Goal: Task Accomplishment & Management: Complete application form

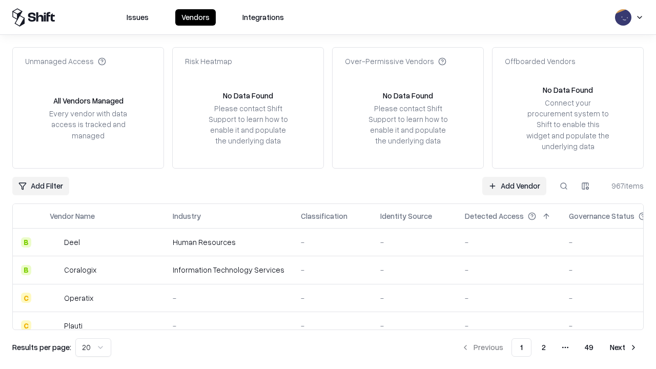
click at [514, 186] on link "Add Vendor" at bounding box center [514, 186] width 64 height 18
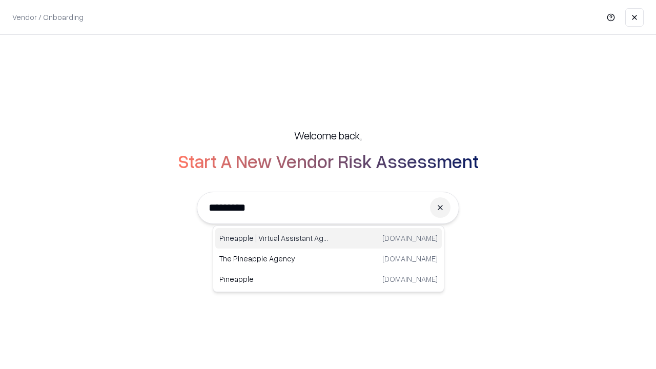
click at [328, 238] on div "Pineapple | Virtual Assistant Agency trypineapple.com" at bounding box center [328, 238] width 227 height 20
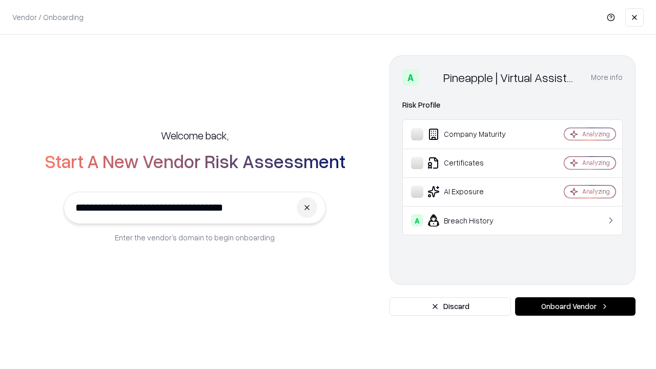
type input "**********"
click at [575, 306] on button "Onboard Vendor" at bounding box center [575, 306] width 120 height 18
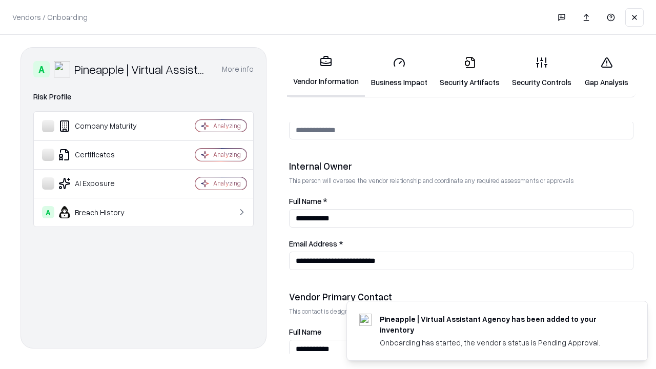
scroll to position [531, 0]
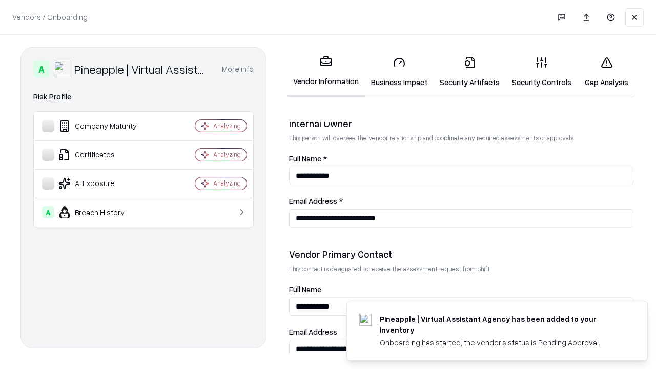
click at [469, 72] on link "Security Artifacts" at bounding box center [470, 72] width 72 height 48
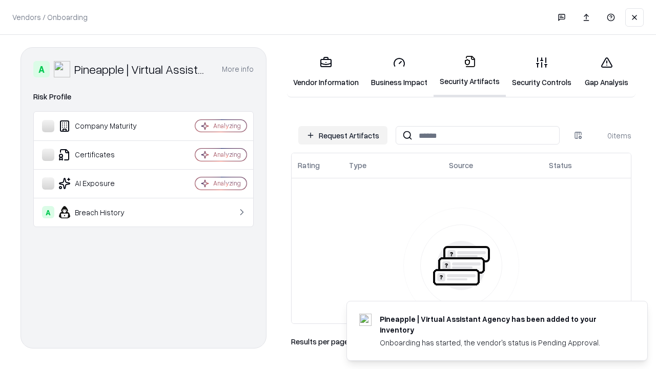
click at [343, 135] on button "Request Artifacts" at bounding box center [342, 135] width 89 height 18
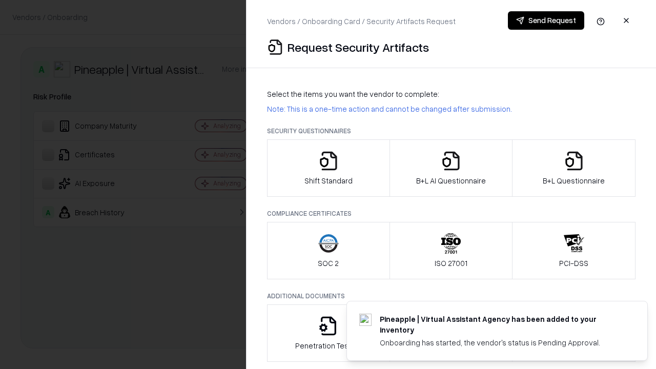
click at [573, 168] on icon "button" at bounding box center [574, 161] width 20 height 20
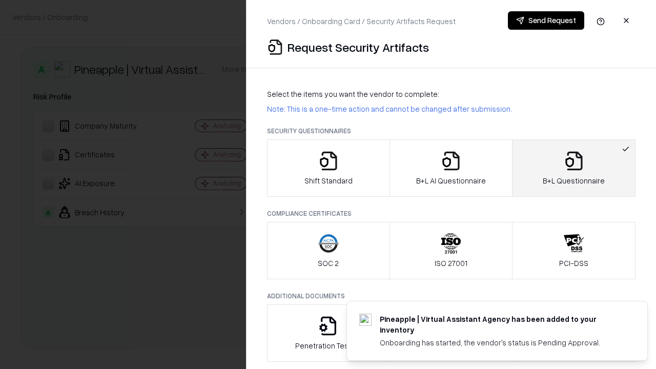
click at [450, 168] on icon "button" at bounding box center [451, 161] width 20 height 20
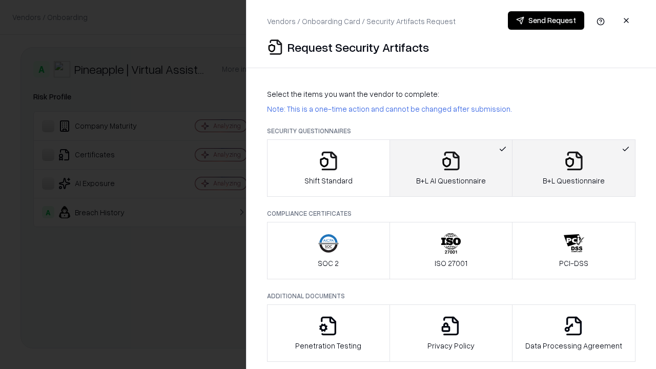
click at [546, 20] on button "Send Request" at bounding box center [546, 20] width 76 height 18
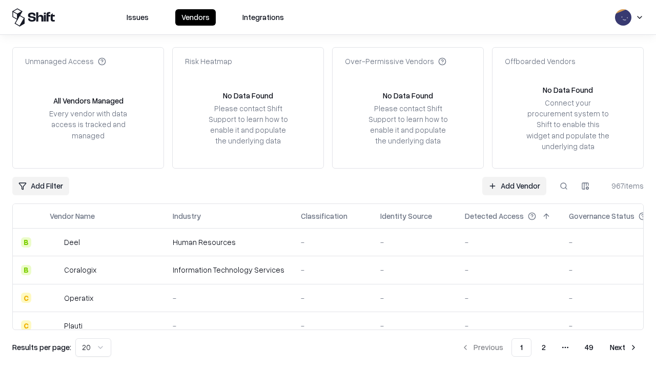
click at [564, 186] on button at bounding box center [563, 186] width 18 height 18
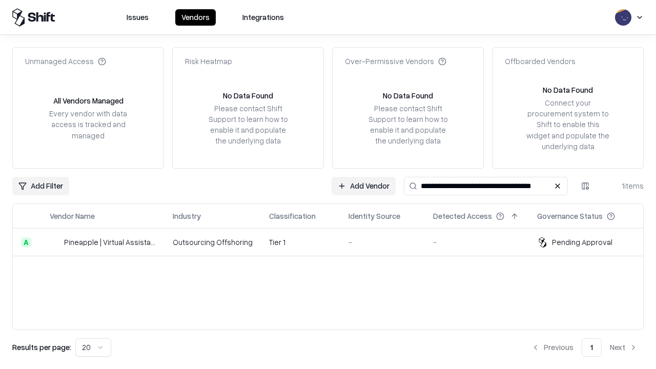
type input "**********"
click at [334, 242] on td "Tier 1" at bounding box center [300, 243] width 79 height 28
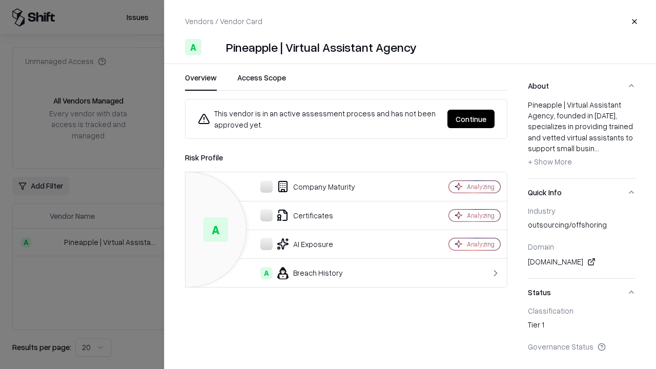
click at [471, 119] on button "Continue" at bounding box center [470, 119] width 47 height 18
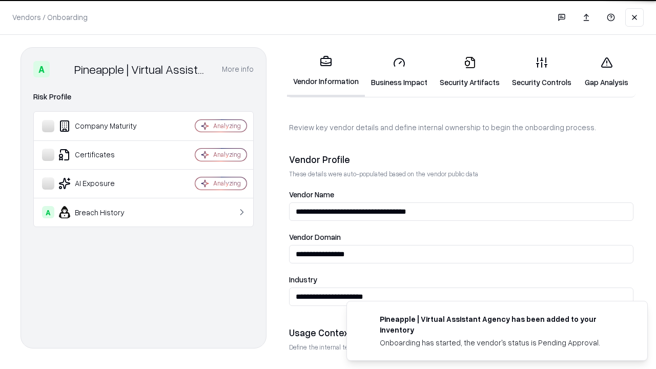
click at [469, 72] on link "Security Artifacts" at bounding box center [470, 72] width 72 height 48
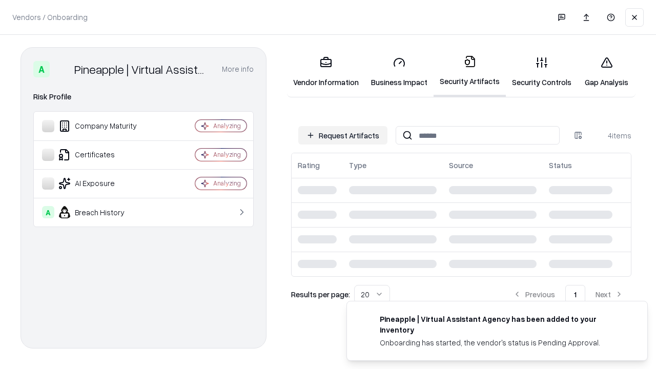
click at [606, 72] on link "Gap Analysis" at bounding box center [607, 72] width 58 height 48
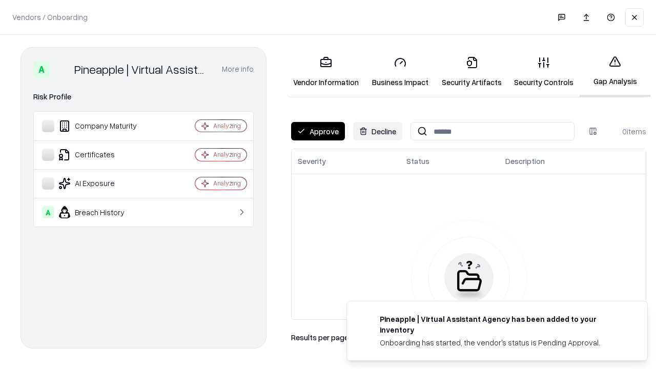
click at [318, 131] on button "Approve" at bounding box center [318, 131] width 54 height 18
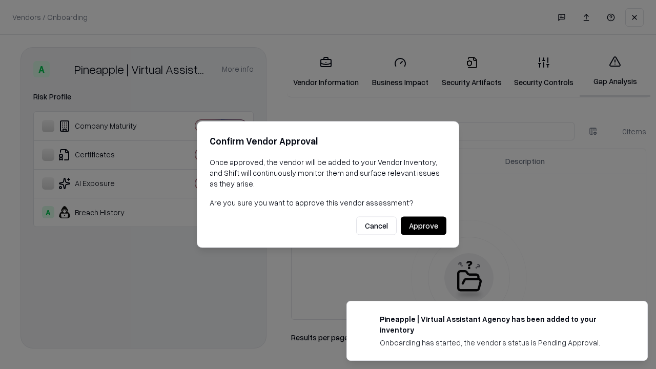
click at [423, 225] on button "Approve" at bounding box center [424, 226] width 46 height 18
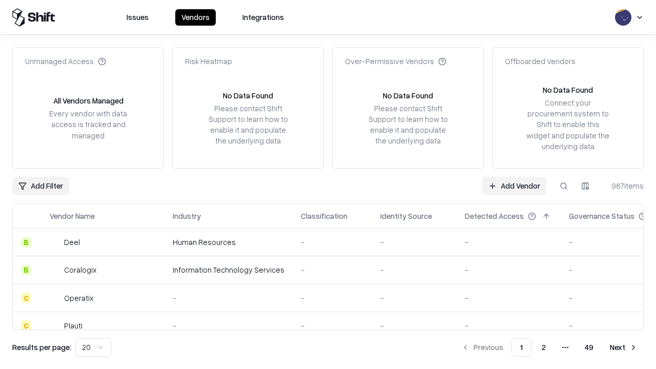
type input "**********"
click at [514, 186] on link "Add Vendor" at bounding box center [514, 186] width 64 height 18
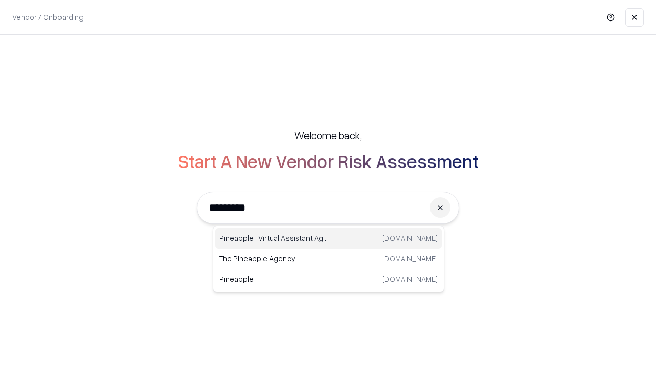
click at [328, 238] on div "Pineapple | Virtual Assistant Agency [DOMAIN_NAME]" at bounding box center [328, 238] width 227 height 20
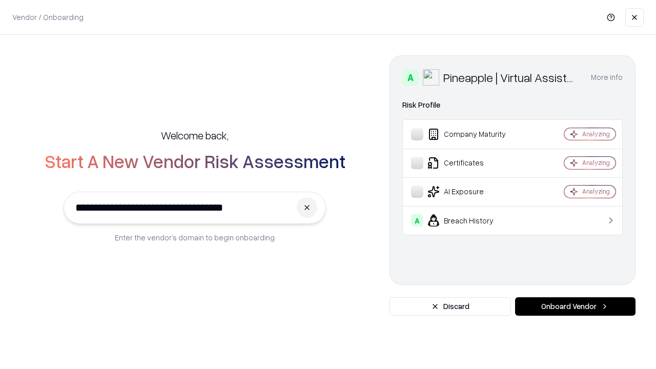
type input "**********"
click at [575, 306] on button "Onboard Vendor" at bounding box center [575, 306] width 120 height 18
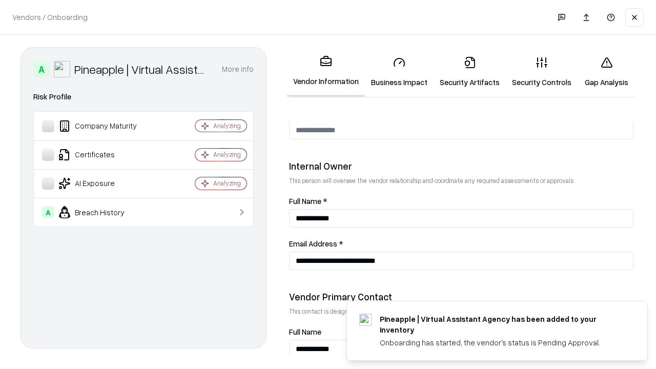
scroll to position [531, 0]
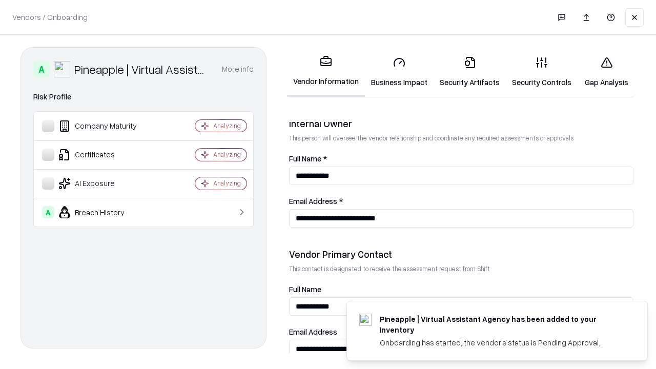
click at [606, 72] on link "Gap Analysis" at bounding box center [607, 72] width 58 height 48
